Goal: Task Accomplishment & Management: Complete application form

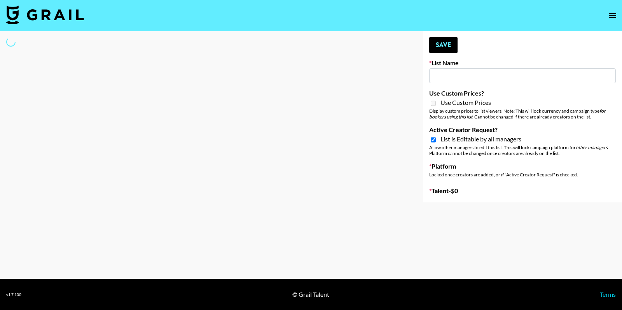
type input "Content Labs for Canva"
checkbox input "true"
select select "Brand"
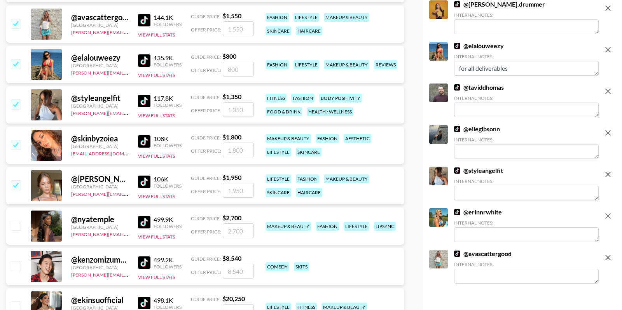
scroll to position [684, 0]
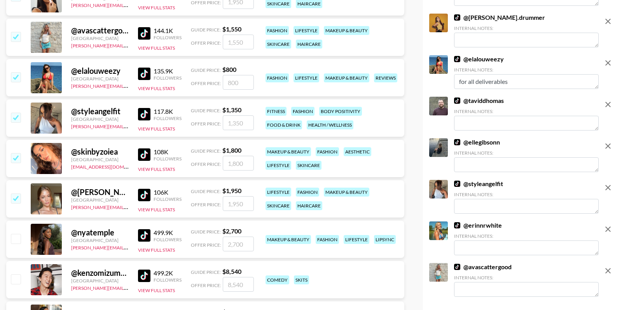
click at [249, 86] on input "number" at bounding box center [238, 82] width 31 height 15
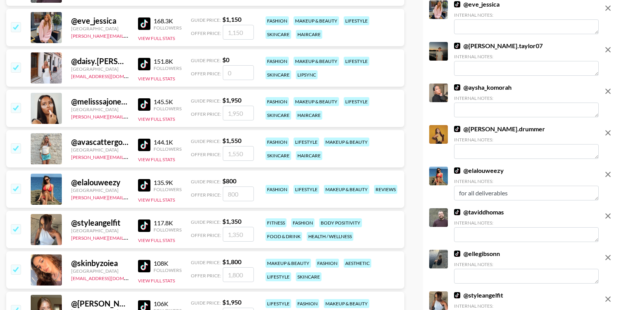
scroll to position [570, 0]
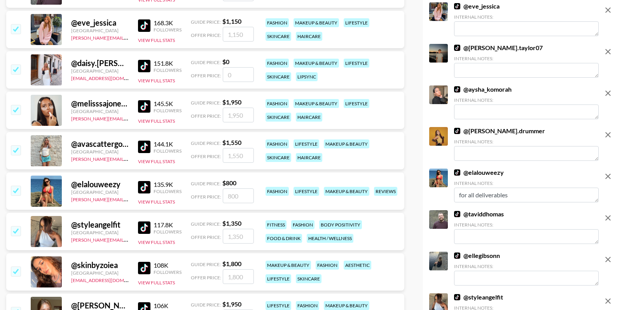
click at [238, 73] on input "number" at bounding box center [238, 74] width 31 height 15
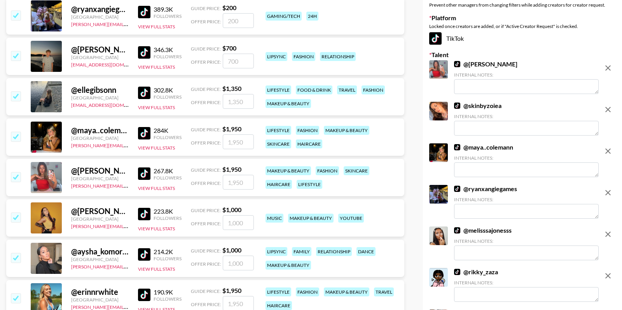
scroll to position [138, 0]
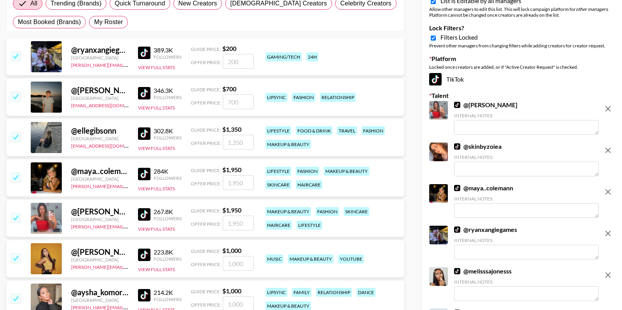
type input "1500"
click at [239, 63] on input "number" at bounding box center [238, 61] width 31 height 15
type input "1"
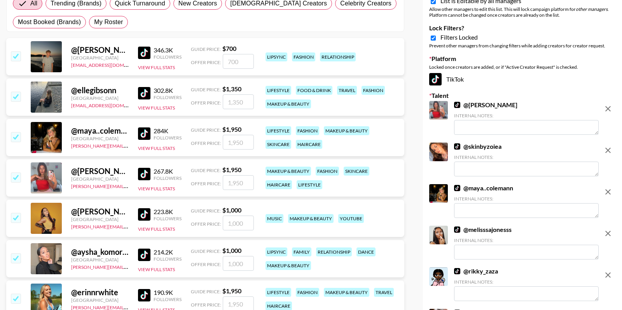
click at [241, 60] on input "number" at bounding box center [238, 61] width 31 height 15
type input "1500"
click at [248, 104] on input "number" at bounding box center [238, 101] width 31 height 15
type input "1500"
click at [240, 144] on input "number" at bounding box center [238, 142] width 31 height 15
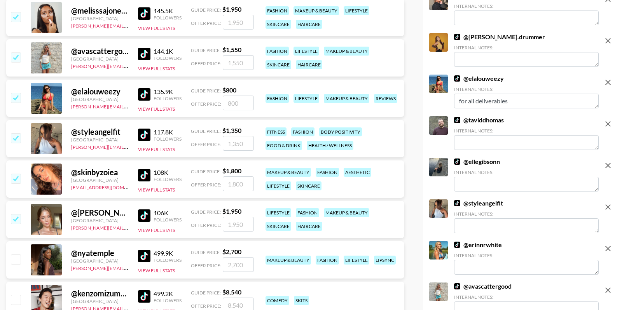
scroll to position [666, 0]
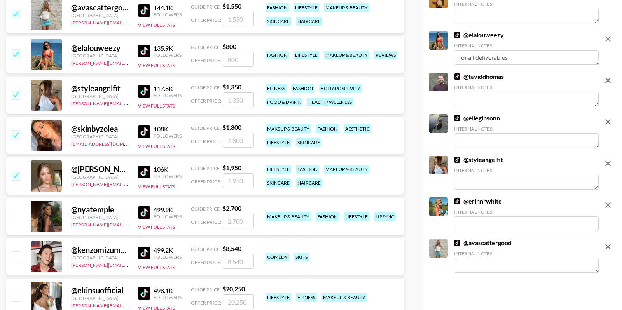
type input "1500"
click at [238, 63] on input "number" at bounding box center [238, 59] width 31 height 15
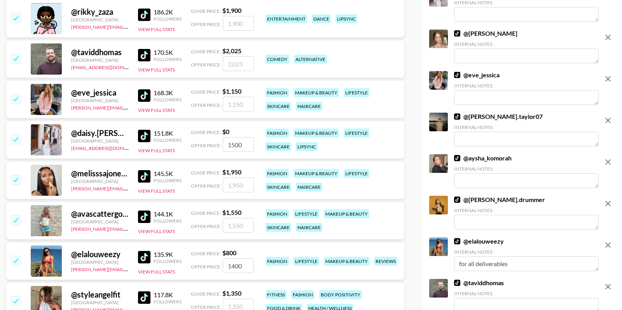
scroll to position [247, 0]
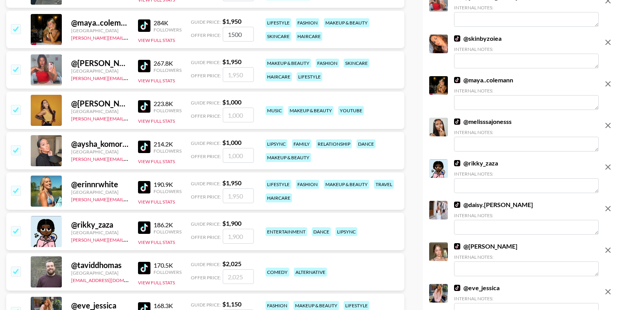
type input "1400"
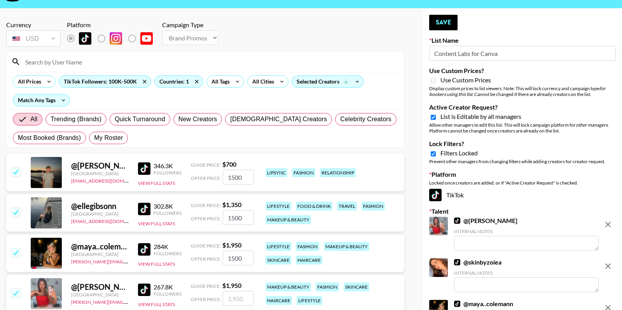
scroll to position [0, 0]
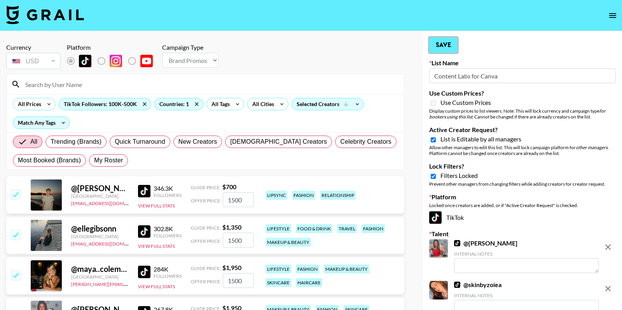
click at [448, 45] on button "Save" at bounding box center [443, 45] width 28 height 16
